Goal: Navigation & Orientation: Find specific page/section

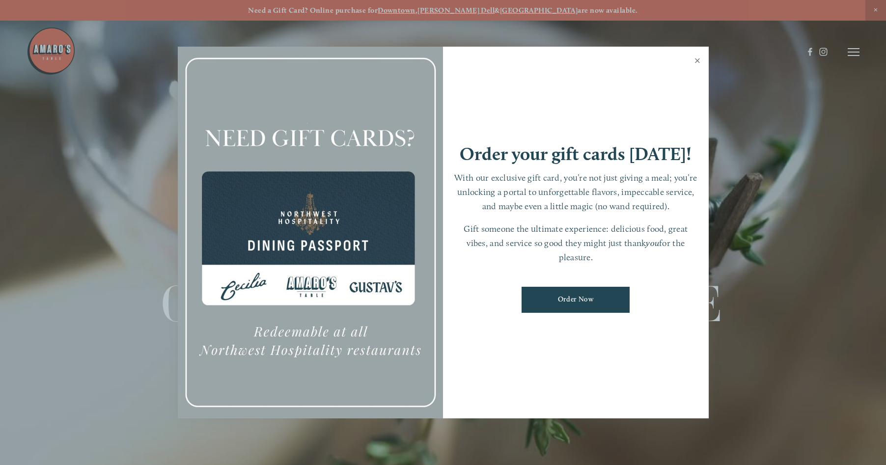
click at [696, 58] on link "Close" at bounding box center [697, 62] width 19 height 28
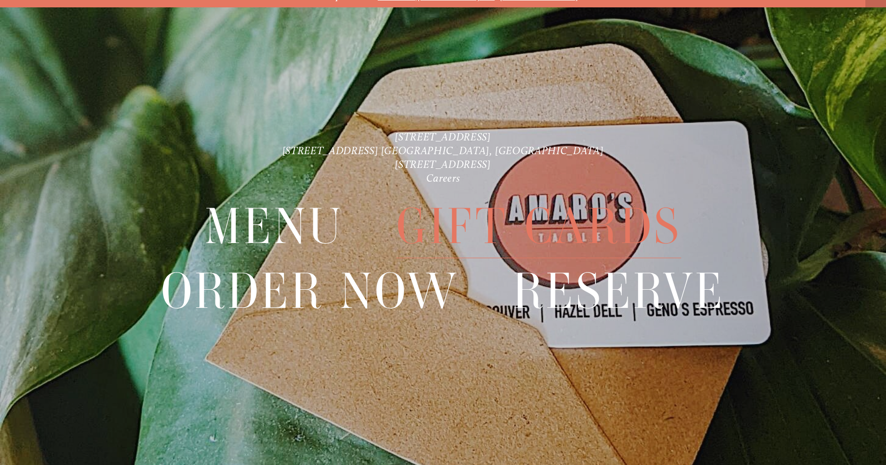
scroll to position [21, 0]
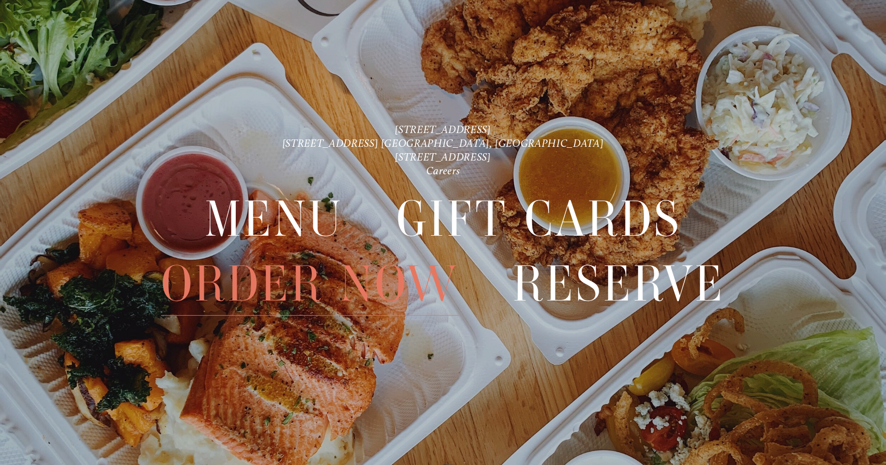
click at [254, 285] on span "Order Now" at bounding box center [310, 284] width 299 height 64
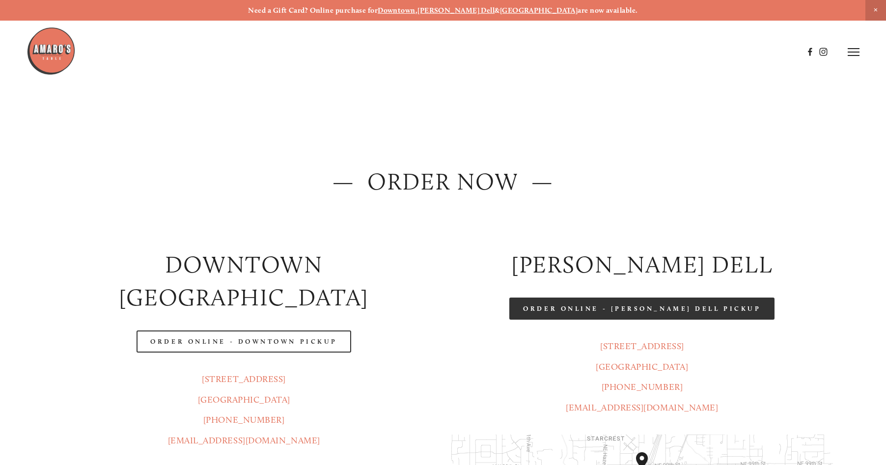
click at [638, 305] on link "Order Online - [PERSON_NAME] Dell Pickup" at bounding box center [641, 309] width 265 height 22
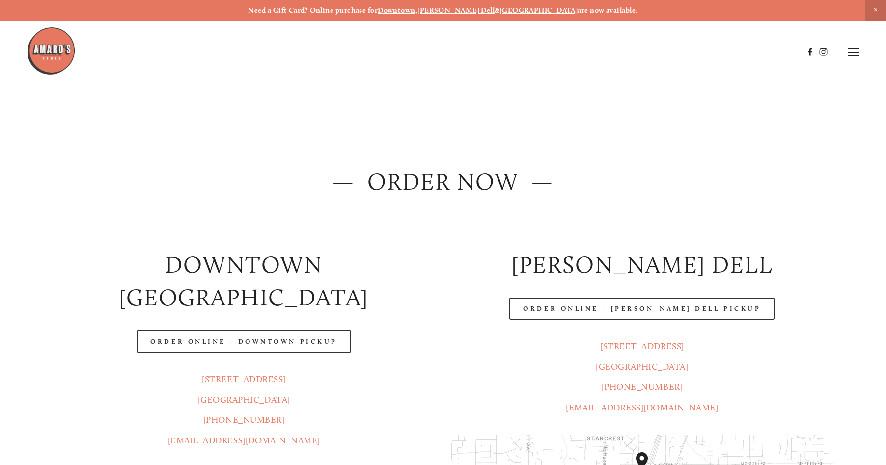
click at [51, 42] on img at bounding box center [51, 51] width 49 height 49
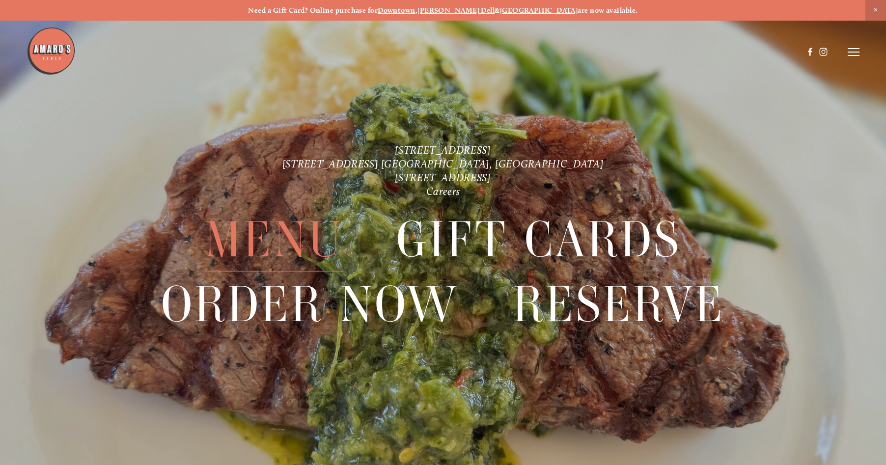
click at [266, 249] on span "Menu" at bounding box center [274, 240] width 139 height 64
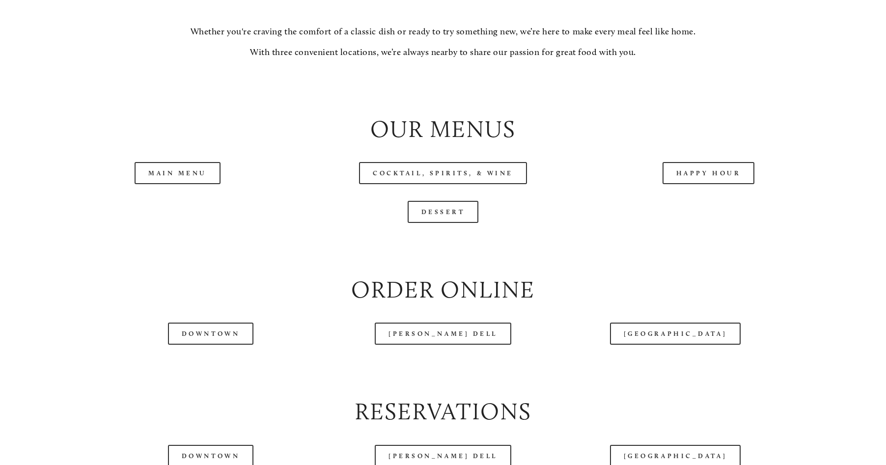
scroll to position [1032, 0]
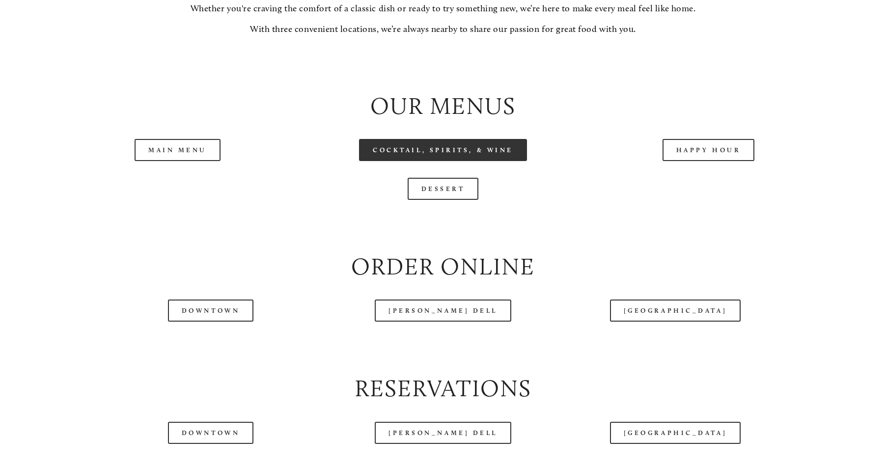
click at [459, 161] on link "Cocktail, Spirits, & Wine" at bounding box center [443, 150] width 168 height 22
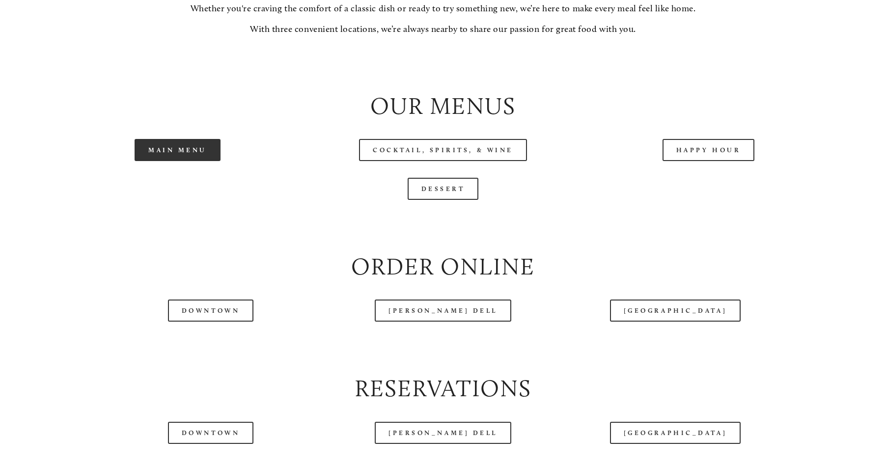
click at [186, 161] on link "Main Menu" at bounding box center [178, 150] width 86 height 22
